Goal: Complete application form

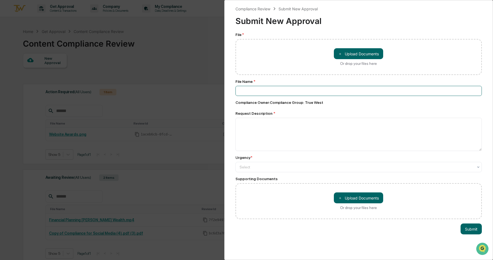
click at [292, 93] on input at bounding box center [358, 91] width 247 height 10
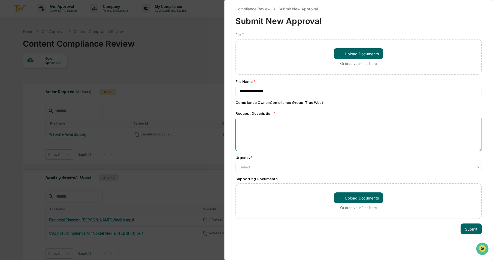
click at [276, 123] on textarea at bounding box center [358, 134] width 247 height 33
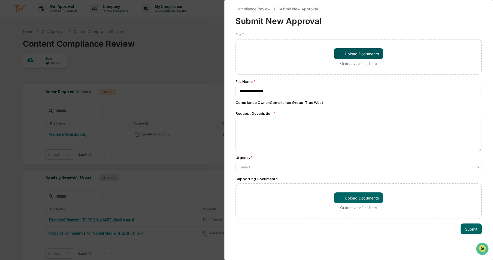
click at [376, 58] on button "＋ Upload Documents" at bounding box center [358, 53] width 49 height 11
type input "**********"
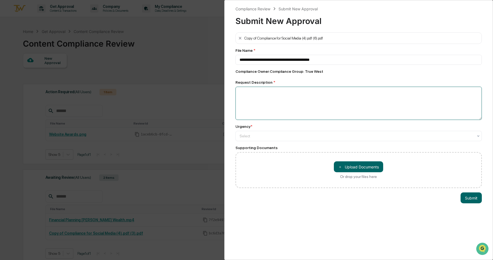
click at [267, 92] on textarea at bounding box center [358, 103] width 247 height 33
type textarea "**********"
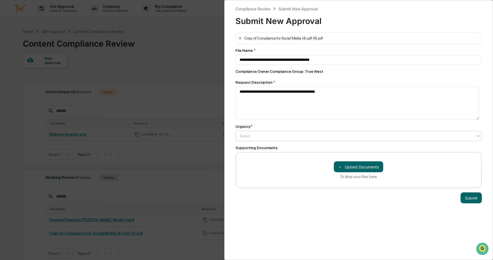
click at [318, 136] on div at bounding box center [356, 135] width 234 height 5
click at [473, 198] on button "Submit" at bounding box center [470, 198] width 21 height 11
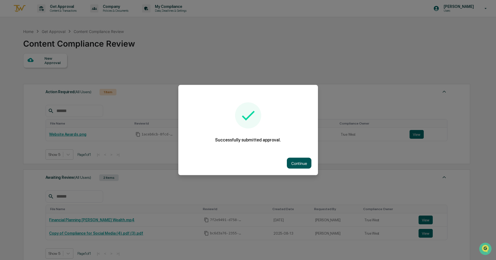
click at [299, 161] on button "Continue" at bounding box center [299, 163] width 25 height 11
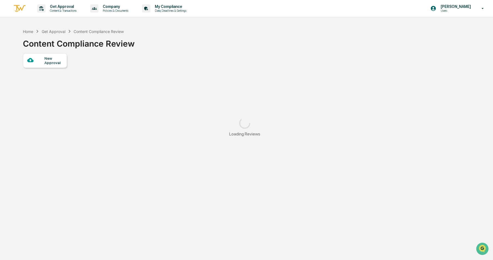
click at [17, 8] on img at bounding box center [19, 8] width 13 height 9
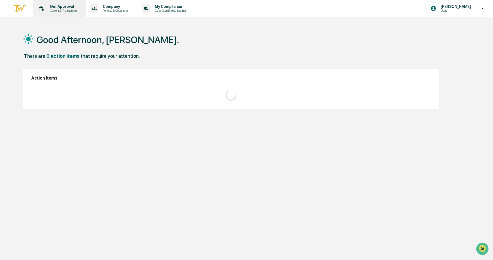
click at [46, 7] on p "Get Approval" at bounding box center [62, 6] width 34 height 4
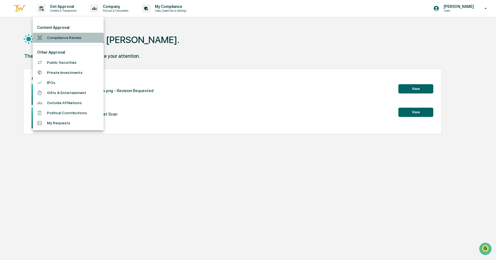
click at [52, 41] on li "Compliance Review" at bounding box center [68, 38] width 71 height 10
